Goal: Task Accomplishment & Management: Manage account settings

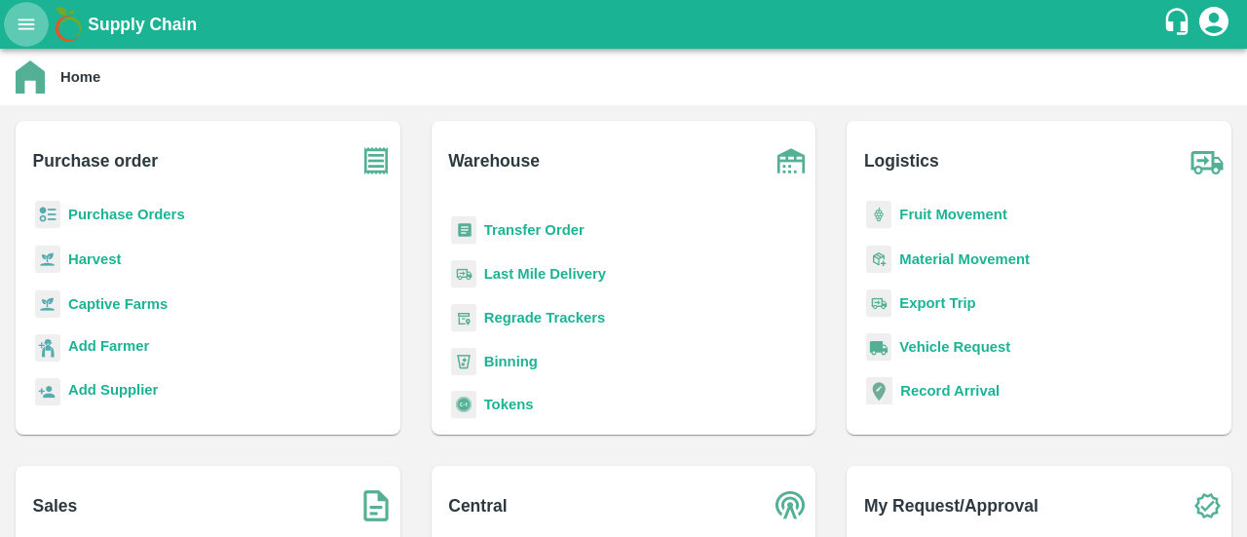
click at [22, 26] on icon "open drawer" at bounding box center [26, 24] width 21 height 21
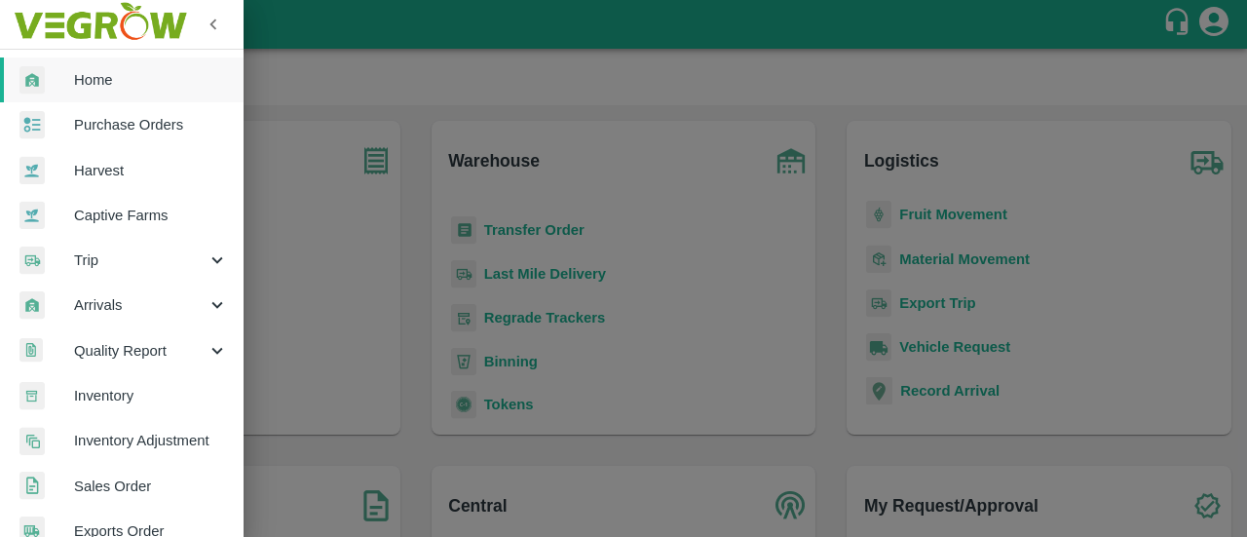
scroll to position [14, 5]
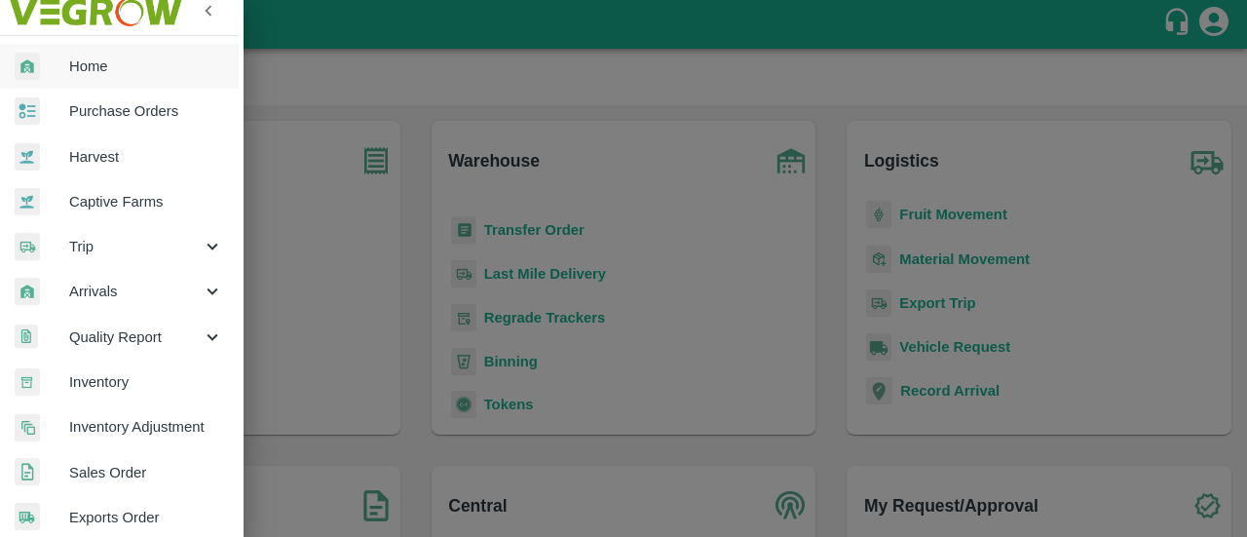
click at [106, 383] on span "Inventory" at bounding box center [146, 381] width 154 height 21
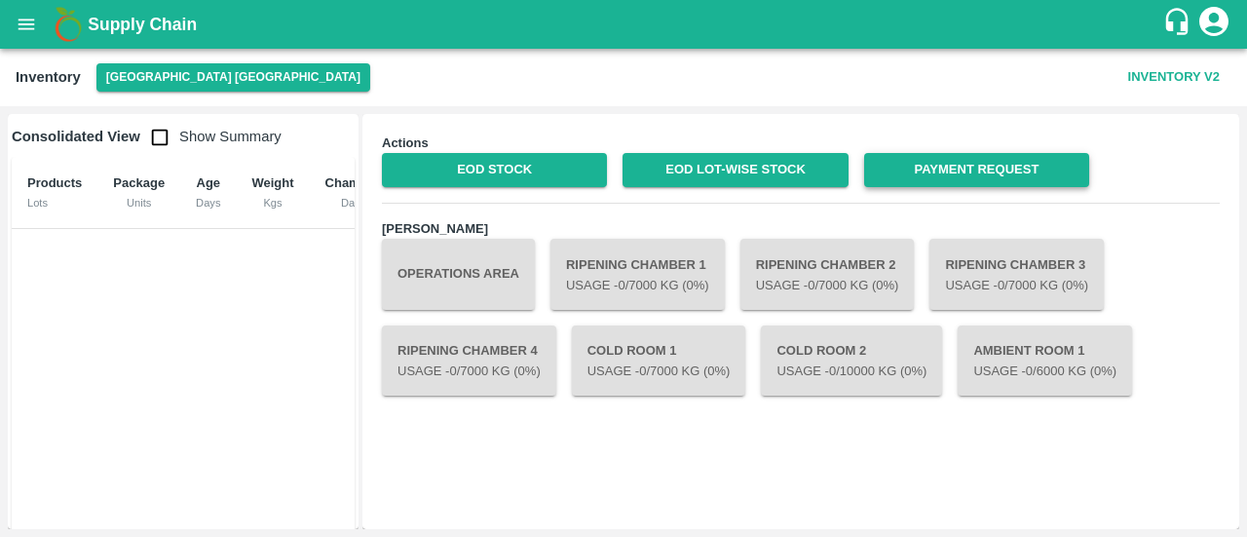
click at [1039, 165] on link "Payment Request" at bounding box center [976, 170] width 225 height 34
click at [123, 79] on button "[GEOGRAPHIC_DATA] [GEOGRAPHIC_DATA]" at bounding box center [233, 77] width 274 height 28
click at [1162, 75] on button "Inventory V2" at bounding box center [1174, 77] width 107 height 34
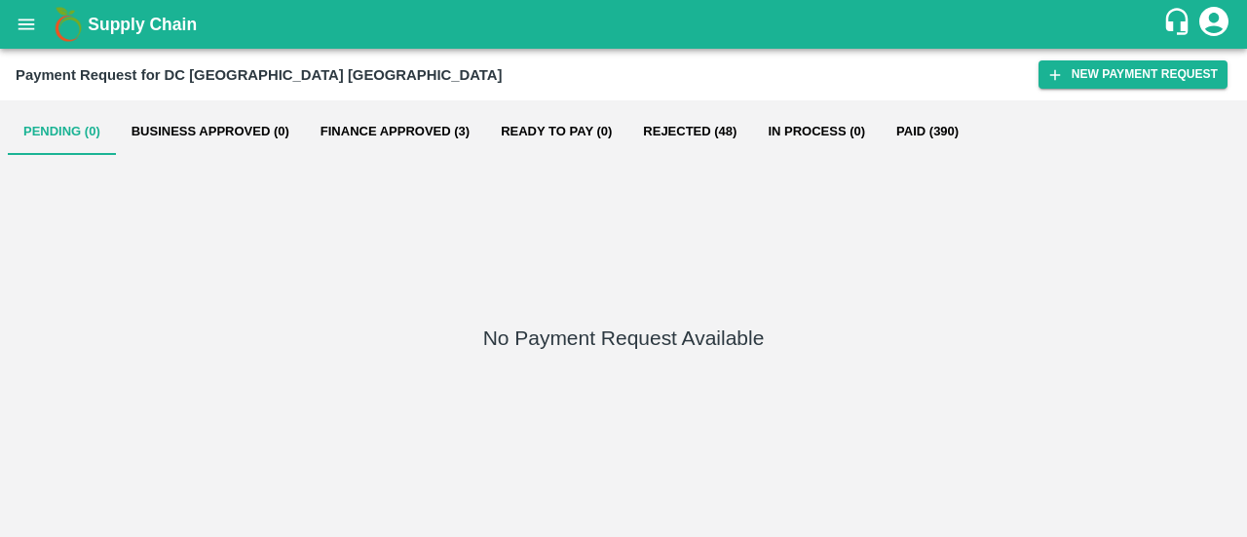
click at [413, 138] on button "Finance Approved (3)" at bounding box center [395, 131] width 180 height 47
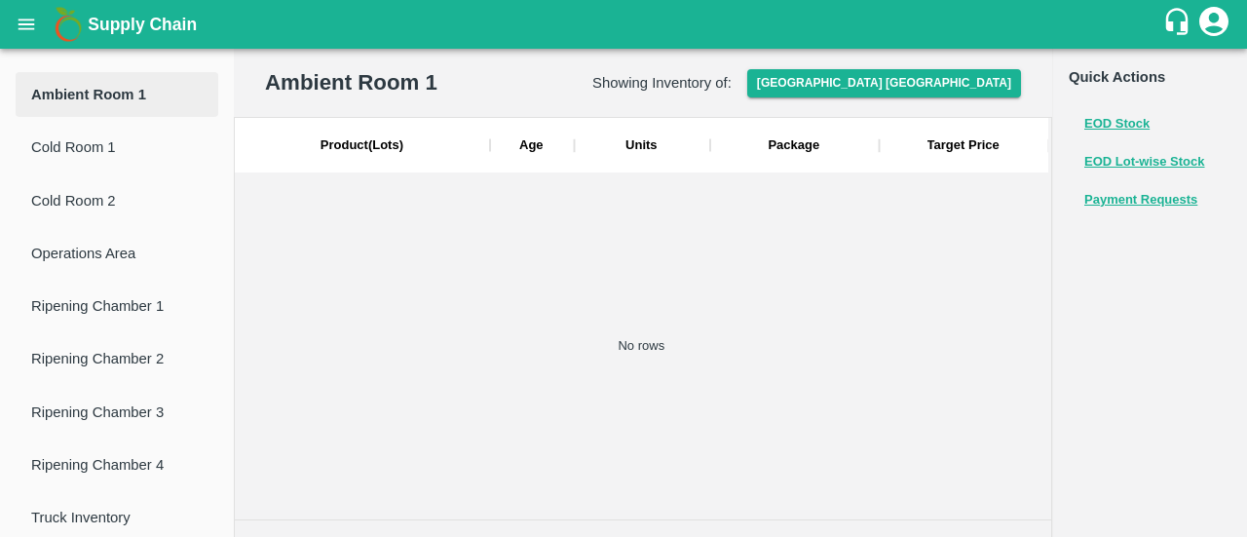
click at [4, 22] on button "open drawer" at bounding box center [26, 24] width 45 height 45
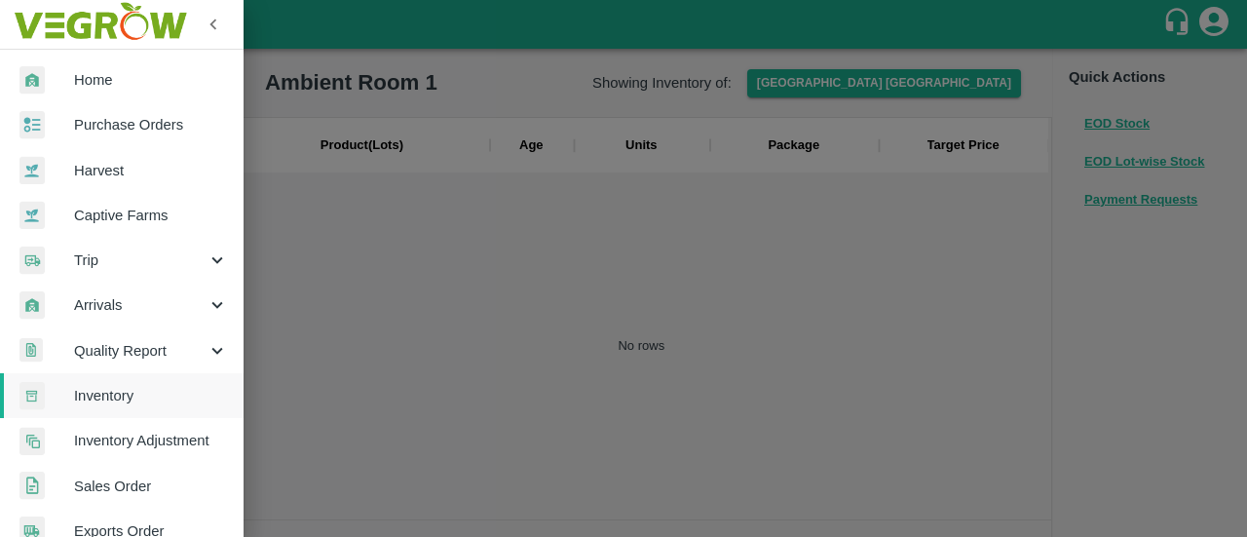
click at [133, 396] on span "Inventory" at bounding box center [151, 395] width 154 height 21
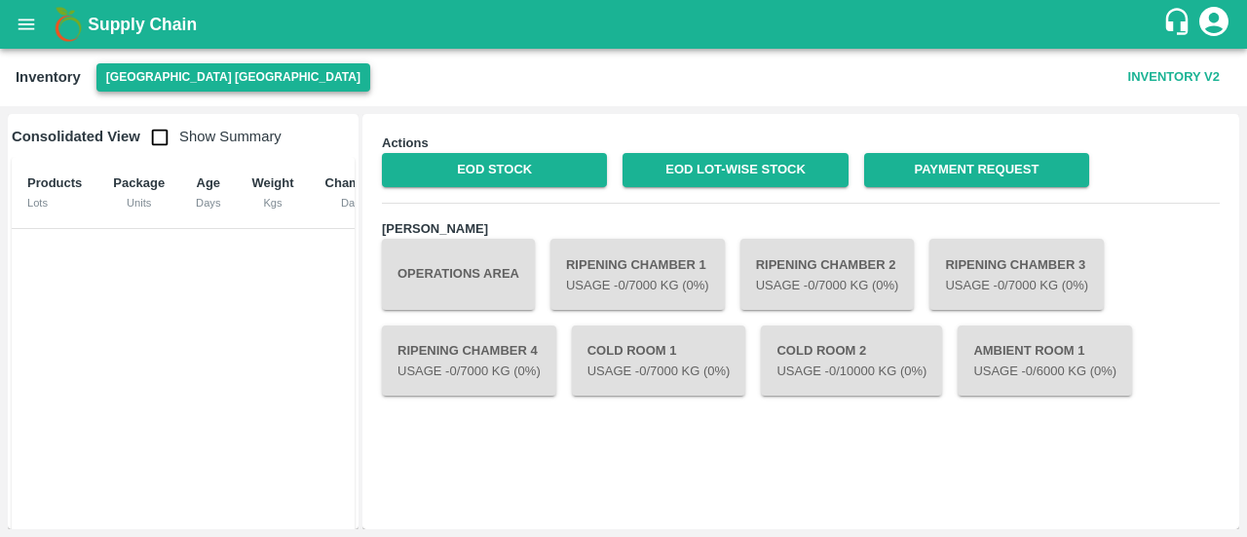
click at [134, 78] on button "[GEOGRAPHIC_DATA] [GEOGRAPHIC_DATA]" at bounding box center [233, 77] width 274 height 28
click at [182, 71] on button "[GEOGRAPHIC_DATA] [GEOGRAPHIC_DATA]" at bounding box center [233, 77] width 274 height 28
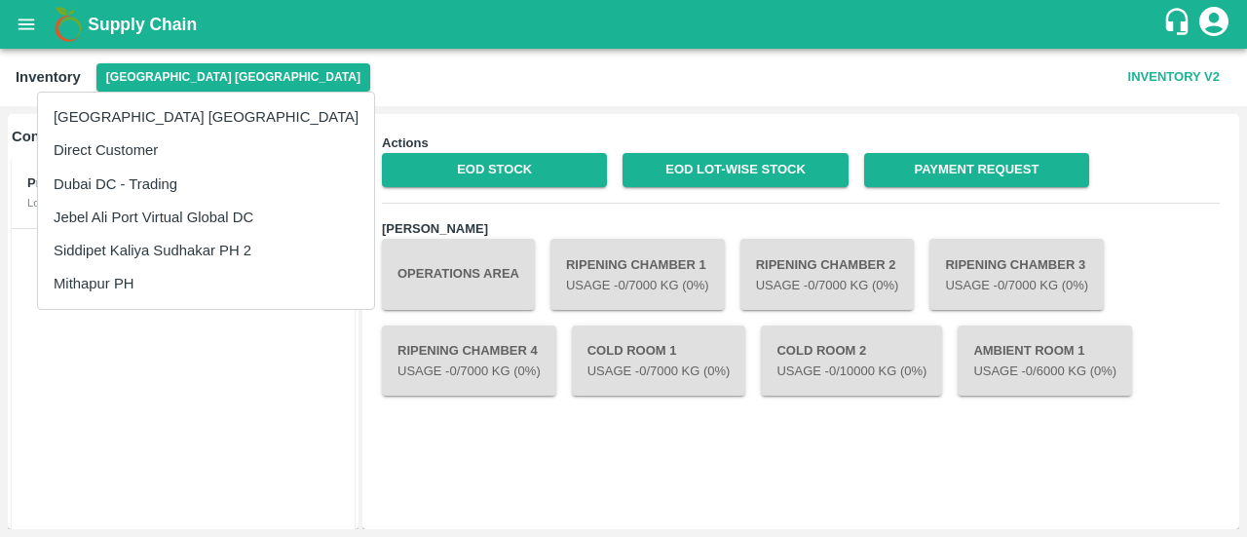
click at [173, 248] on li "Siddipet Kaliya Sudhakar PH 2" at bounding box center [206, 250] width 336 height 33
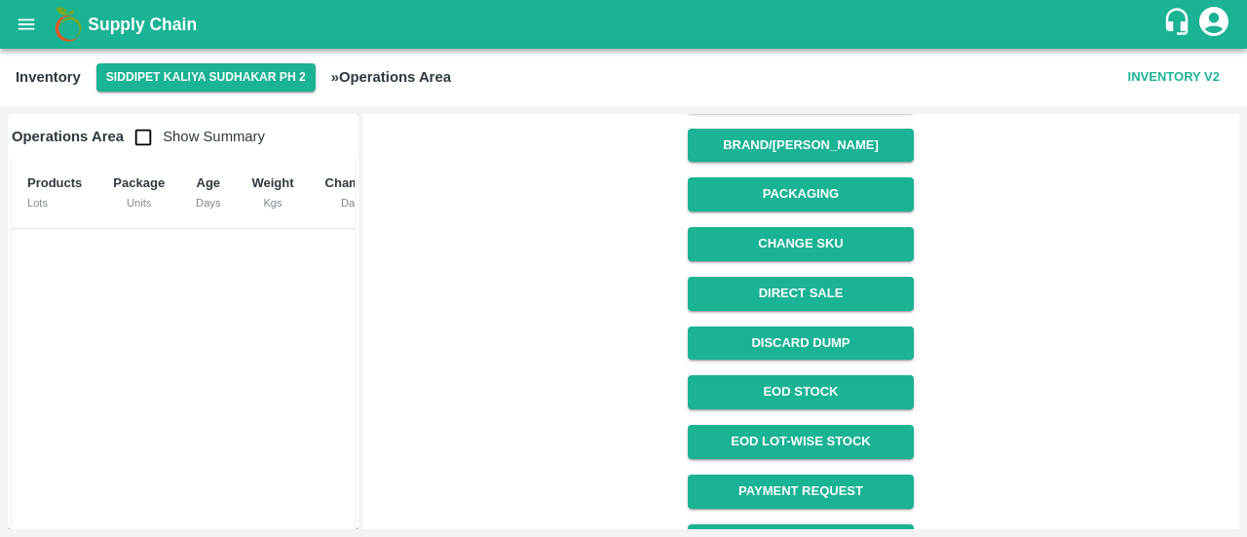
scroll to position [338, 0]
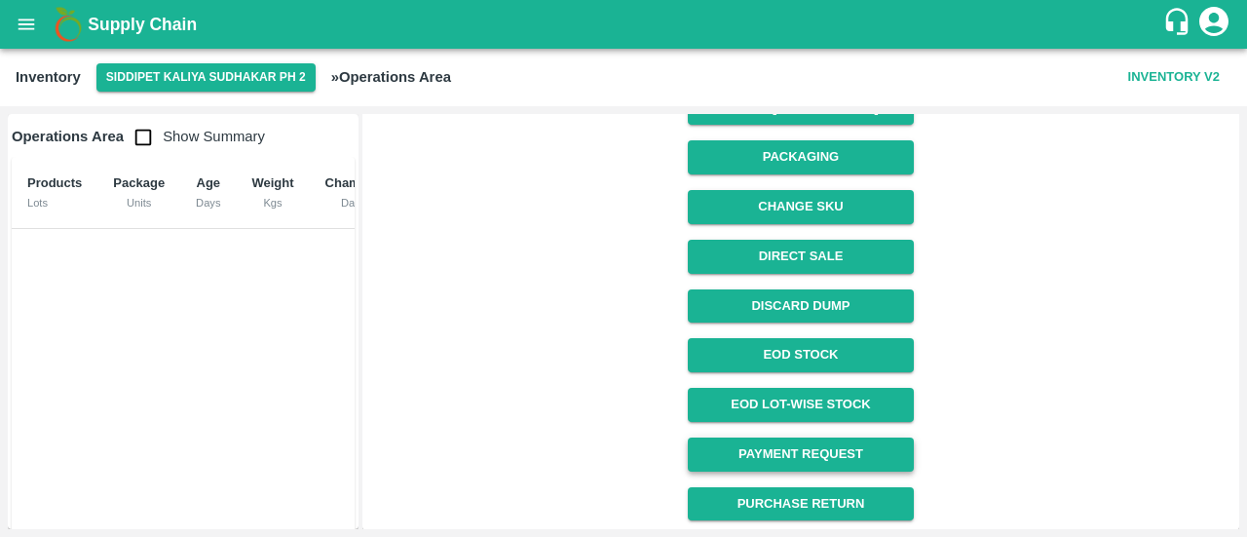
click at [824, 458] on link "Payment Request" at bounding box center [800, 455] width 225 height 34
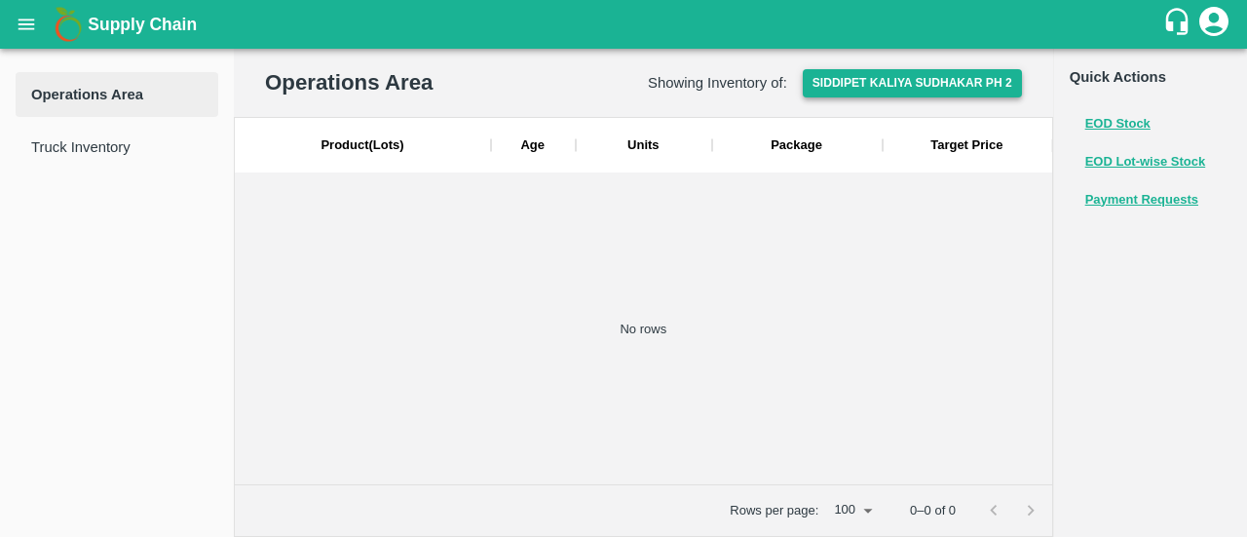
click at [899, 89] on button "Siddipet Kaliya Sudhakar PH 2" at bounding box center [912, 83] width 219 height 28
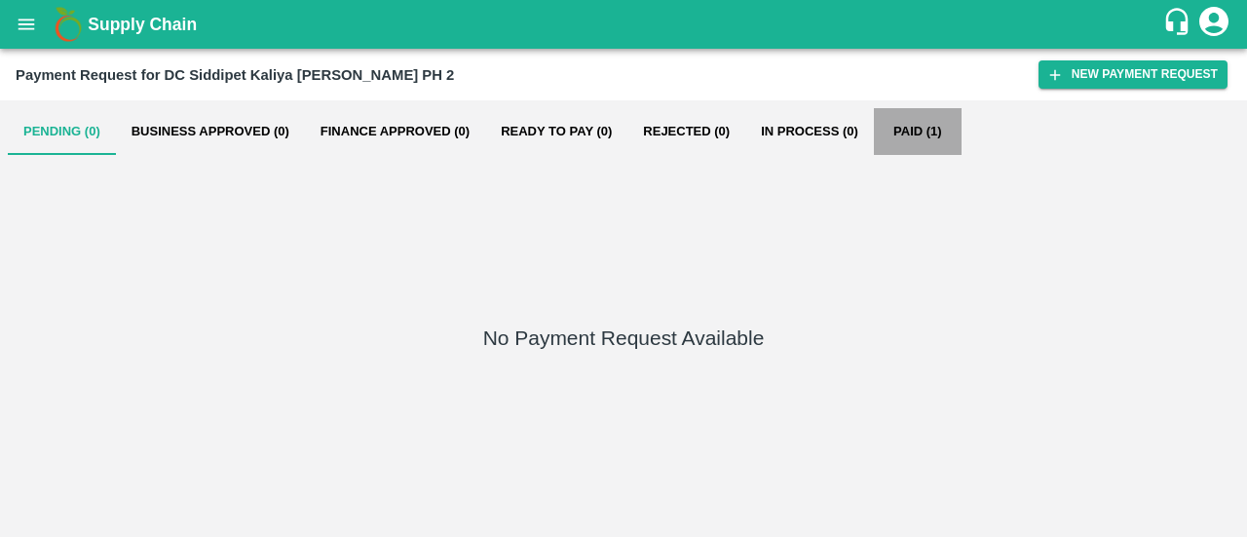
click at [907, 131] on button "Paid (1)" at bounding box center [918, 131] width 88 height 47
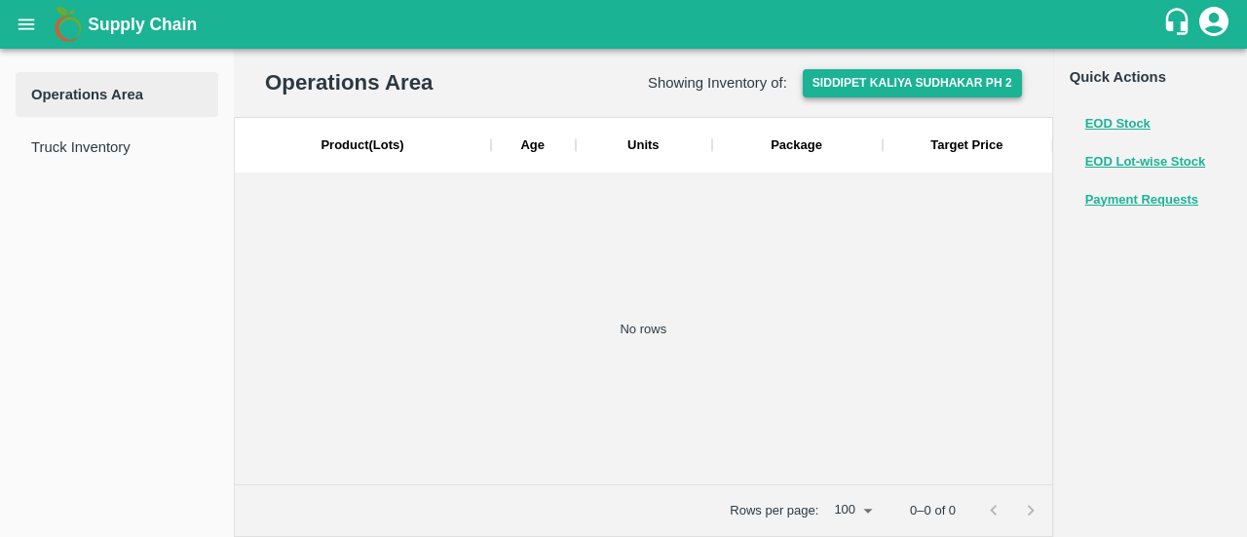
click at [901, 76] on button "Siddipet Kaliya Sudhakar PH 2" at bounding box center [912, 83] width 219 height 28
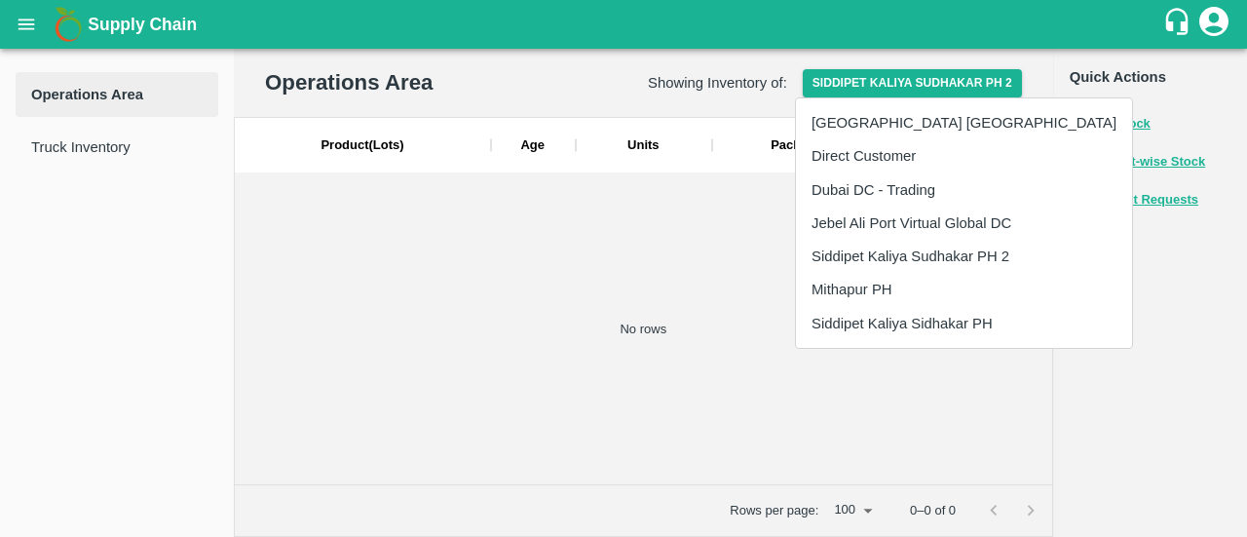
click at [886, 313] on li "Siddipet Kaliya Sidhakar PH" at bounding box center [964, 323] width 336 height 33
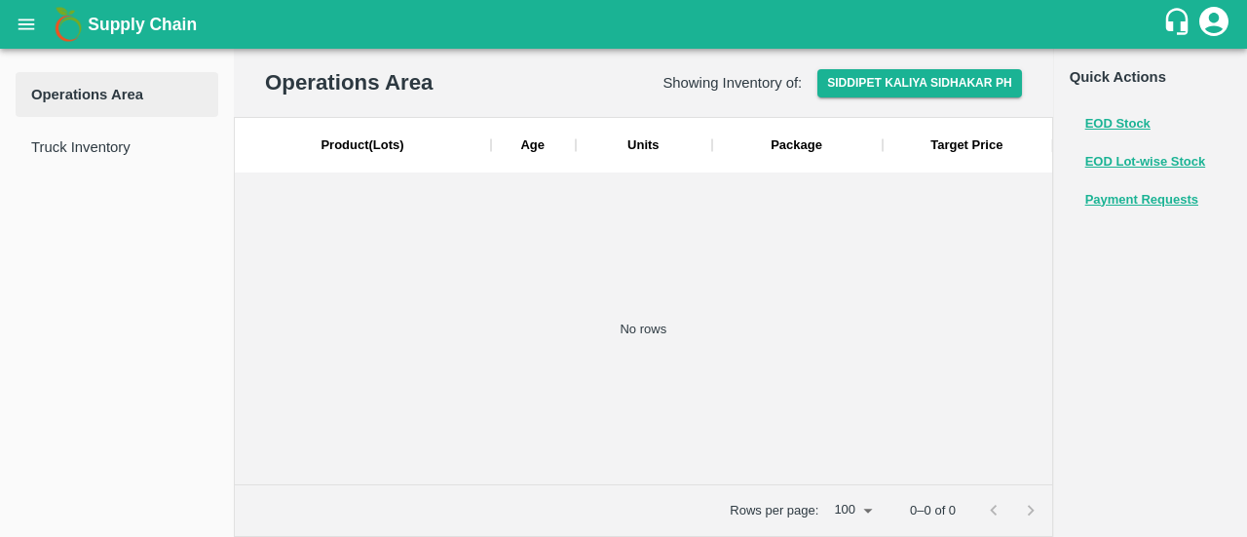
click at [1168, 216] on li "Payment Requests" at bounding box center [1151, 200] width 163 height 38
click at [1167, 204] on button "Payment Requests" at bounding box center [1141, 200] width 113 height 22
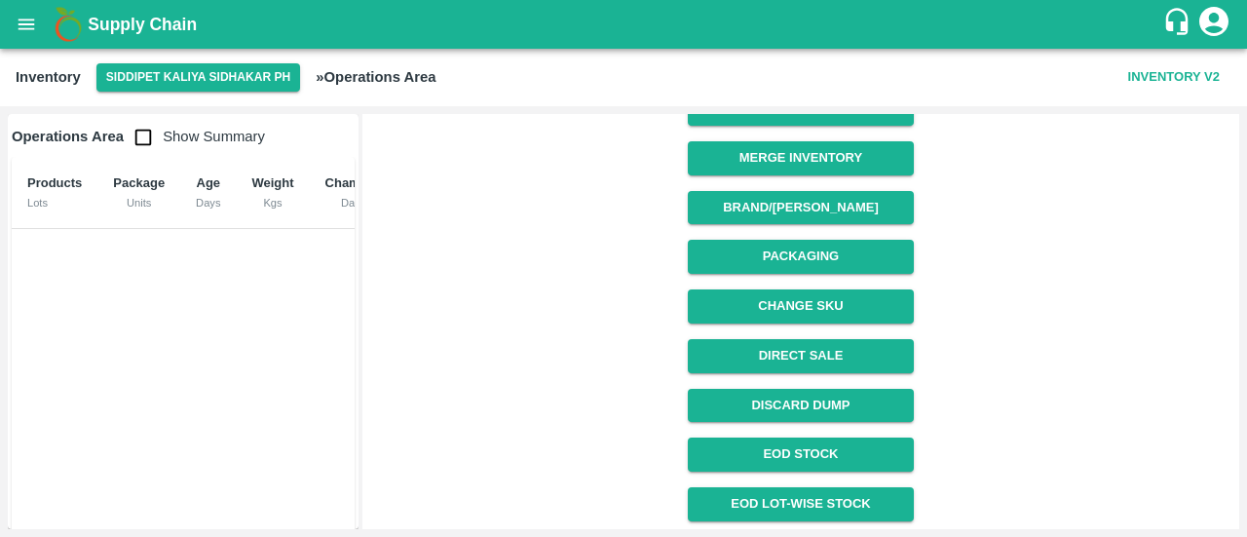
scroll to position [338, 0]
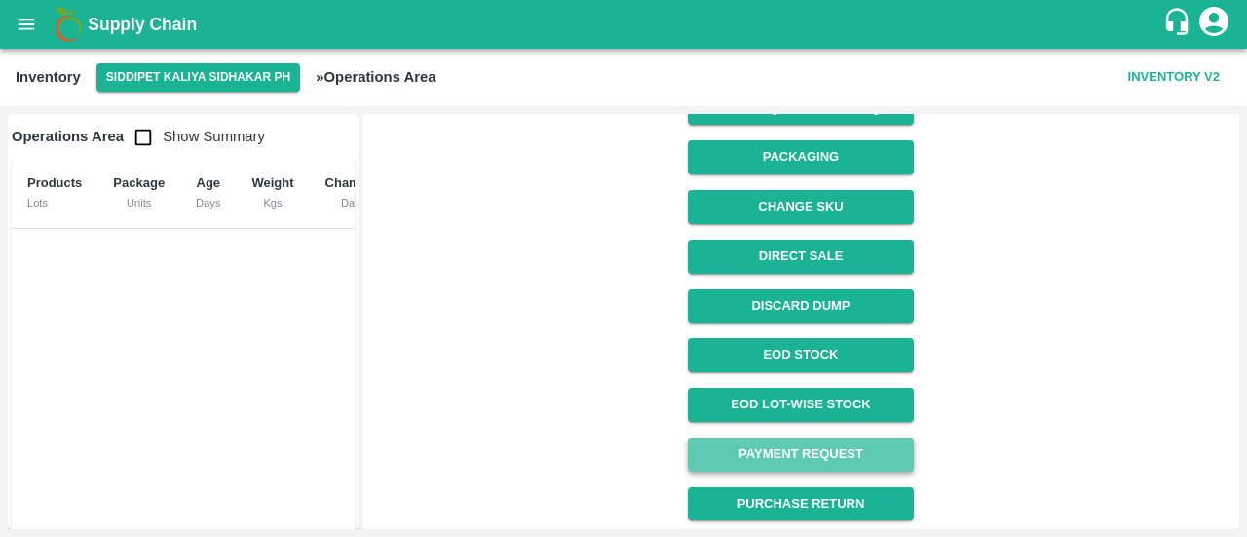
click at [829, 449] on link "Payment Request" at bounding box center [800, 455] width 225 height 34
click at [214, 79] on button "Siddipet Kaliya Sidhakar PH" at bounding box center [198, 77] width 204 height 28
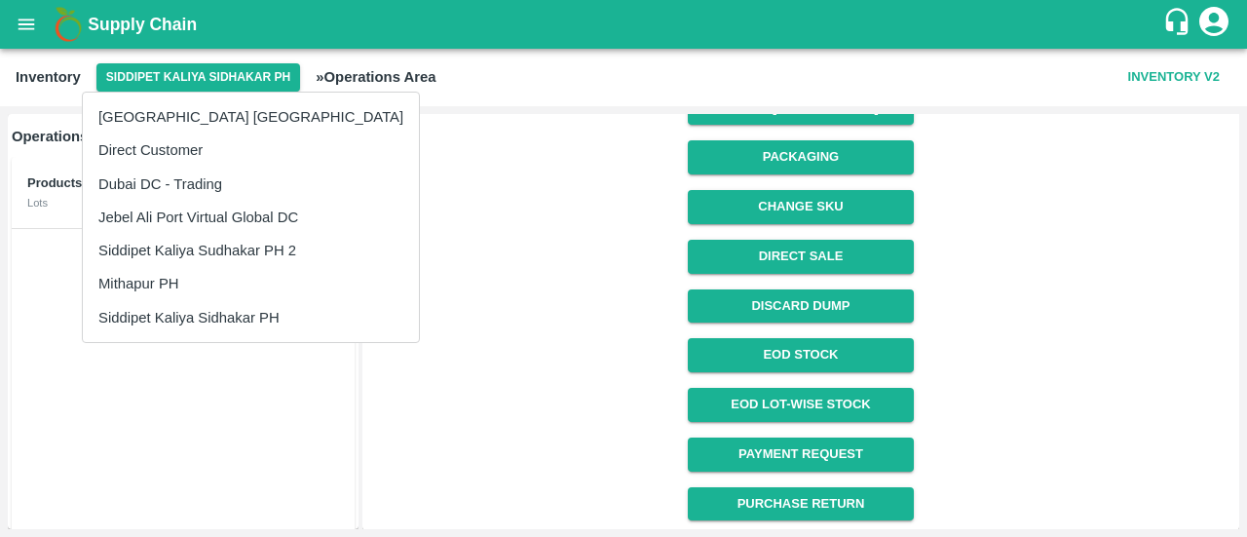
click at [183, 283] on li "Mithapur PH" at bounding box center [251, 283] width 336 height 33
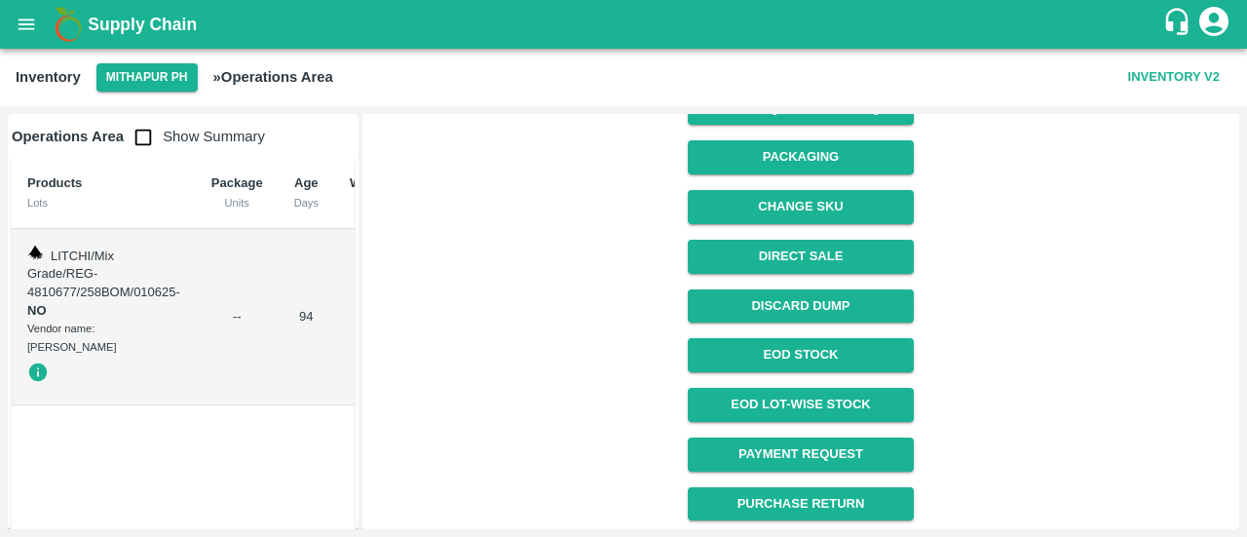
click at [58, 255] on span "LITCHI/Mix Grade/REG-4810677/258BOM/010625" at bounding box center [101, 273] width 149 height 51
click at [35, 253] on img at bounding box center [35, 253] width 16 height 16
click at [36, 363] on icon "button" at bounding box center [38, 372] width 19 height 19
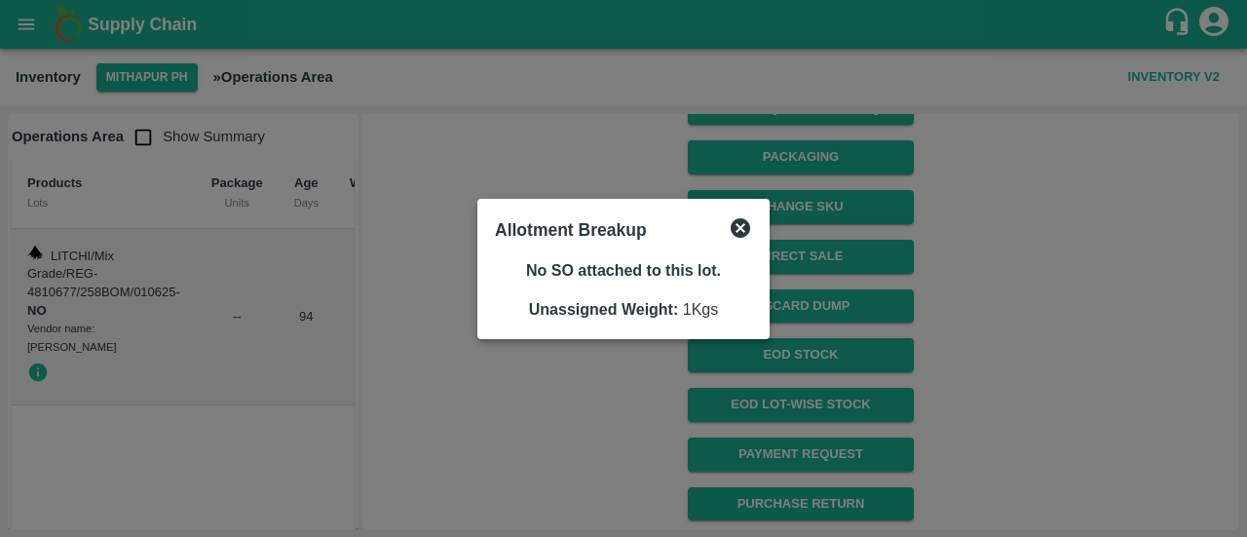
click at [743, 229] on icon at bounding box center [740, 227] width 23 height 23
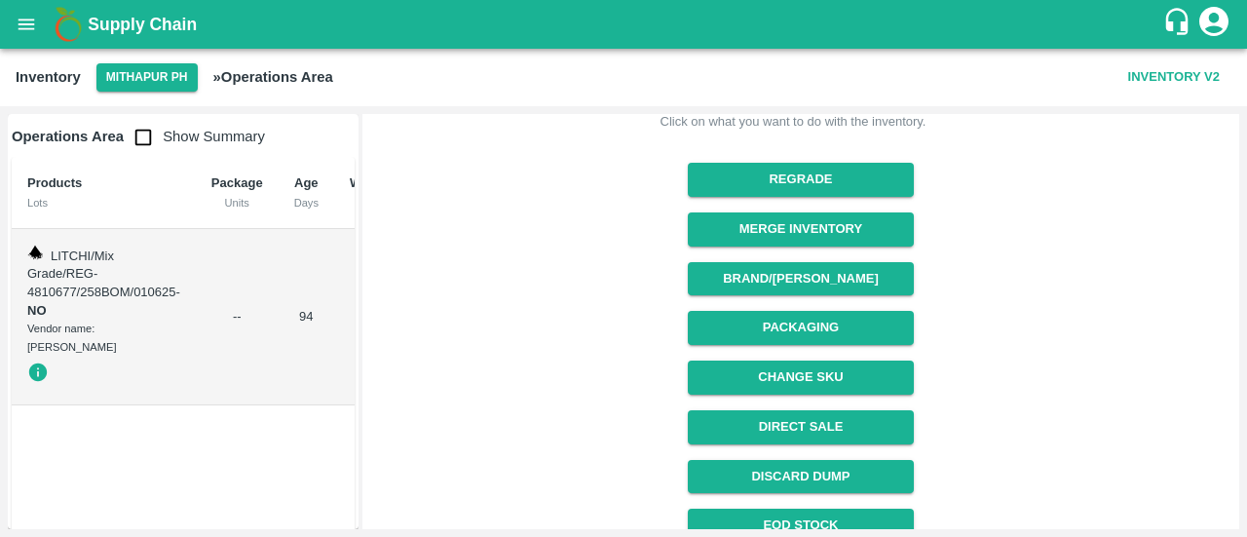
scroll to position [0, 0]
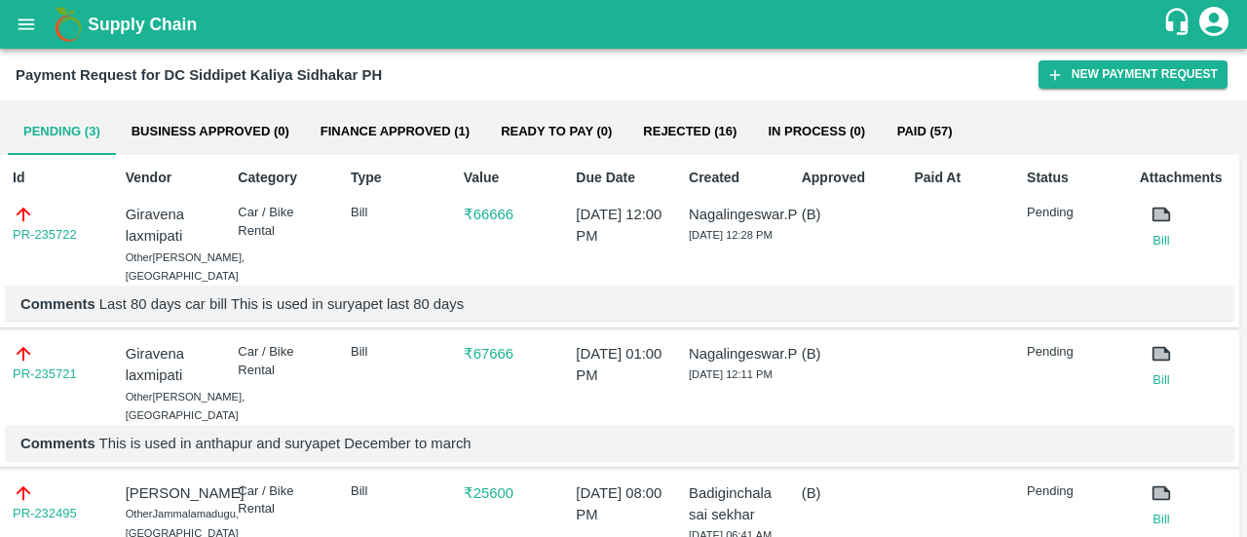
click at [418, 135] on button "Finance Approved (1)" at bounding box center [395, 131] width 180 height 47
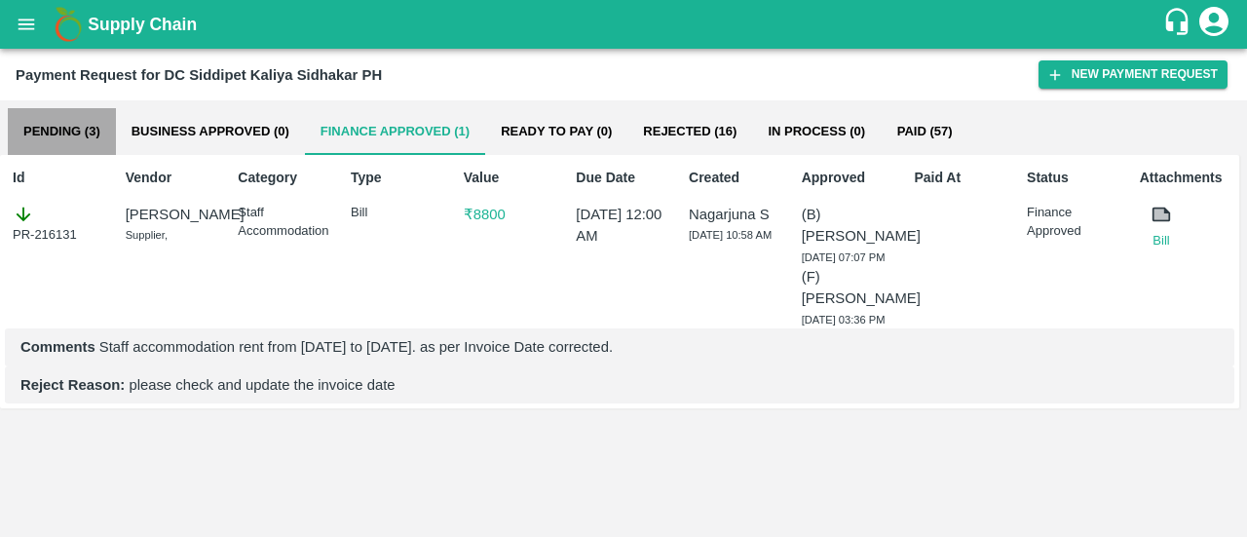
click at [76, 128] on button "Pending (3)" at bounding box center [62, 131] width 108 height 47
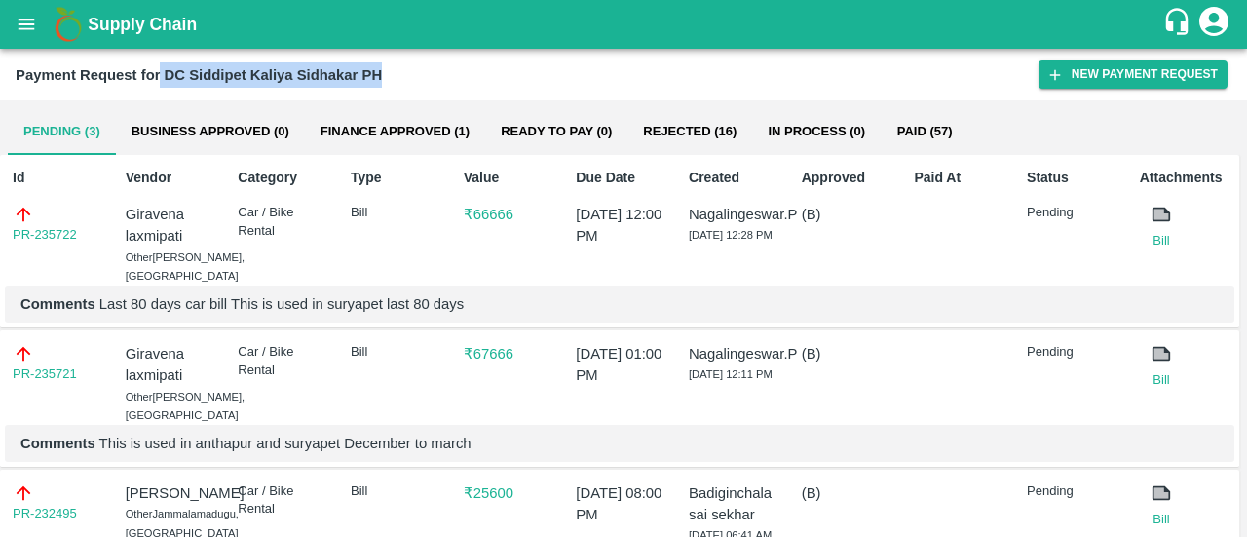
drag, startPoint x: 390, startPoint y: 73, endPoint x: 159, endPoint y: 80, distance: 231.0
click at [159, 80] on div "Payment Request for DC Siddipet Kaliya Sidhakar PH" at bounding box center [527, 74] width 1023 height 25
copy b "DC Siddipet Kaliya Sidhakar PH"
click at [195, 83] on h2 "Payment Request for DC Siddipet Kaliya Sidhakar PH" at bounding box center [199, 74] width 366 height 25
click at [214, 81] on b "Payment Request for DC Siddipet Kaliya Sidhakar PH" at bounding box center [199, 75] width 366 height 16
